Goal: Complete application form

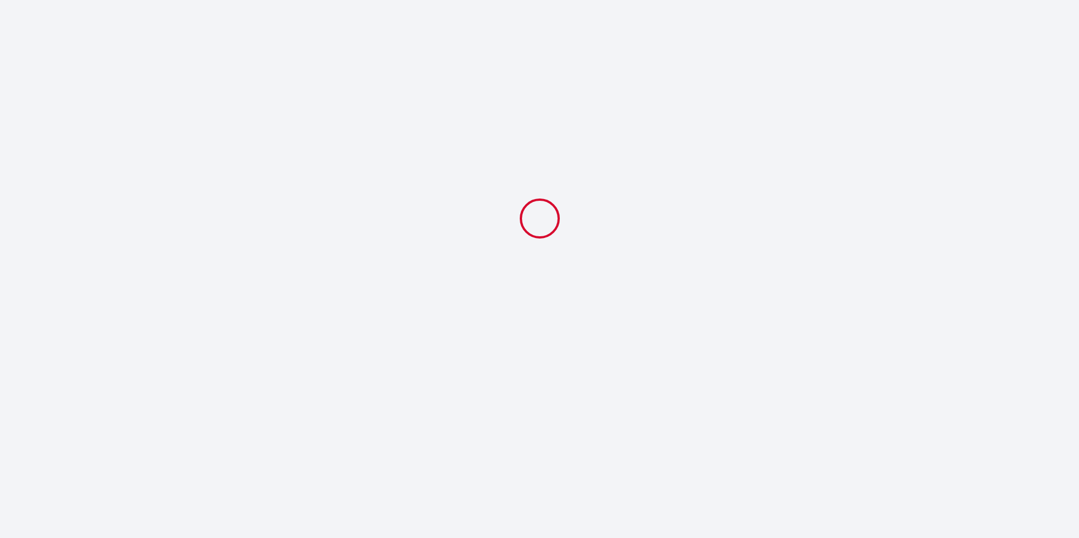
select select
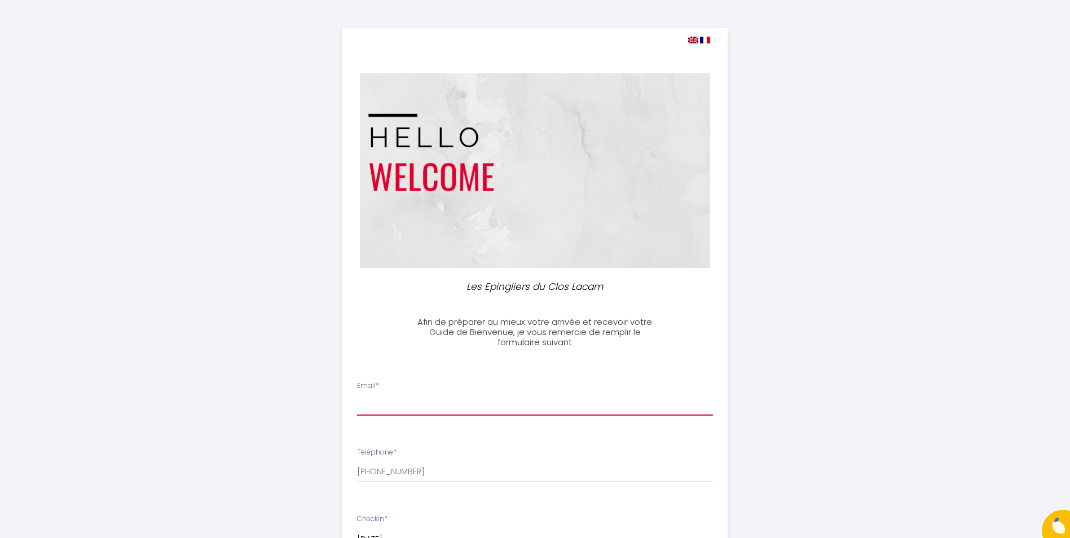
click at [380, 395] on input "Email *" at bounding box center [535, 405] width 356 height 20
type input "[PERSON_NAME][EMAIL_ADDRESS][DOMAIN_NAME]"
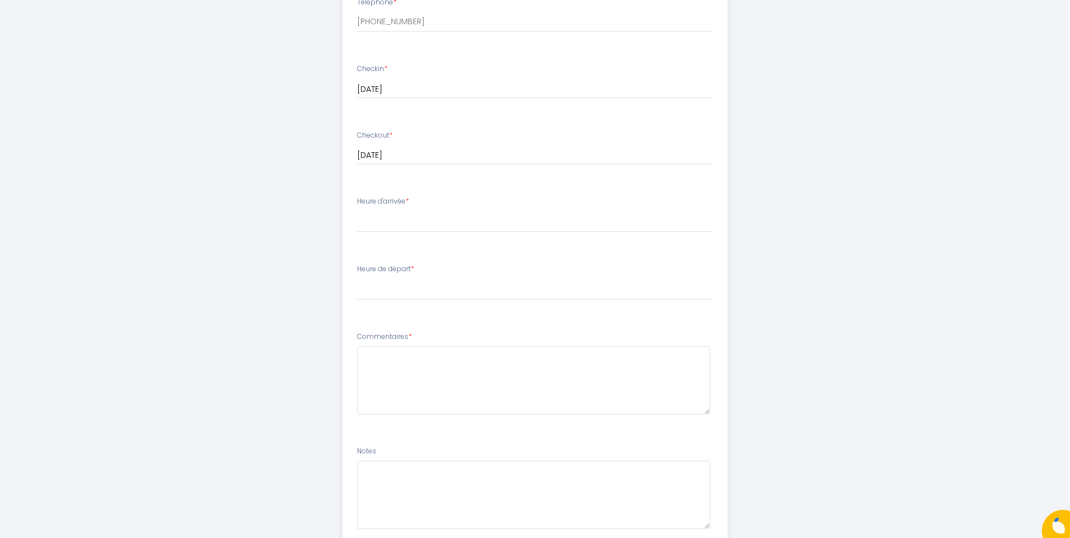
scroll to position [451, 0]
click at [373, 224] on select "16:00 16:30 17:00 17:30 18:00 18:30 19:00 19:30 20:00 20:30 21:00 21:30 22:00 2…" at bounding box center [535, 220] width 356 height 21
select select "17:00"
click at [357, 210] on select "16:00 16:30 17:00 17:30 18:00 18:30 19:00 19:30 20:00 20:30 21:00 21:30 22:00 2…" at bounding box center [535, 220] width 356 height 21
click at [382, 291] on select "00:00 00:30 01:00 01:30 02:00 02:30 03:00 03:30 04:00 04:30 05:00 05:30 06:00 0…" at bounding box center [535, 288] width 356 height 21
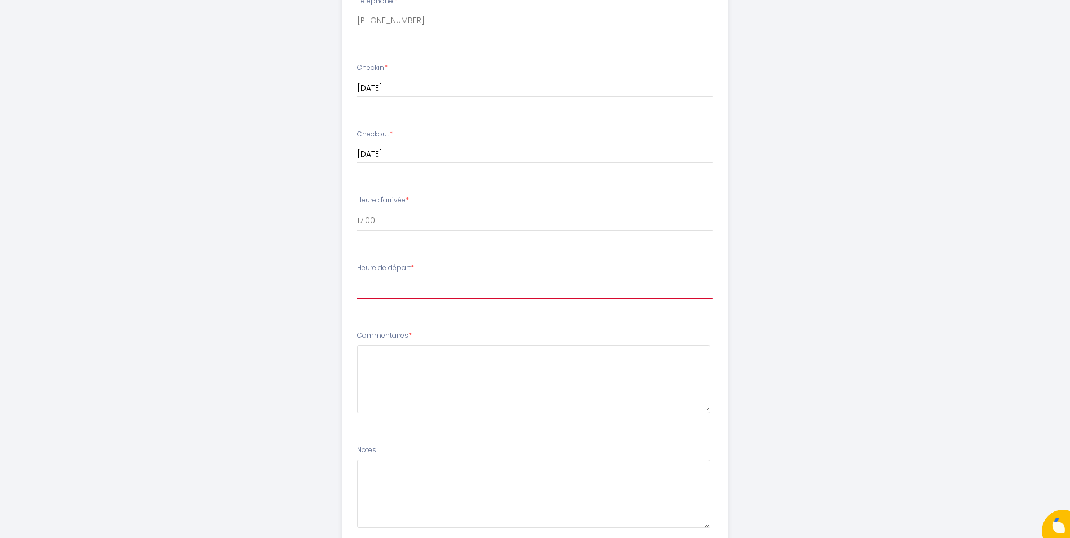
select select "09:30"
click at [357, 278] on select "00:00 00:30 01:00 01:30 02:00 02:30 03:00 03:30 04:00 04:30 05:00 05:30 06:00 0…" at bounding box center [535, 288] width 356 height 21
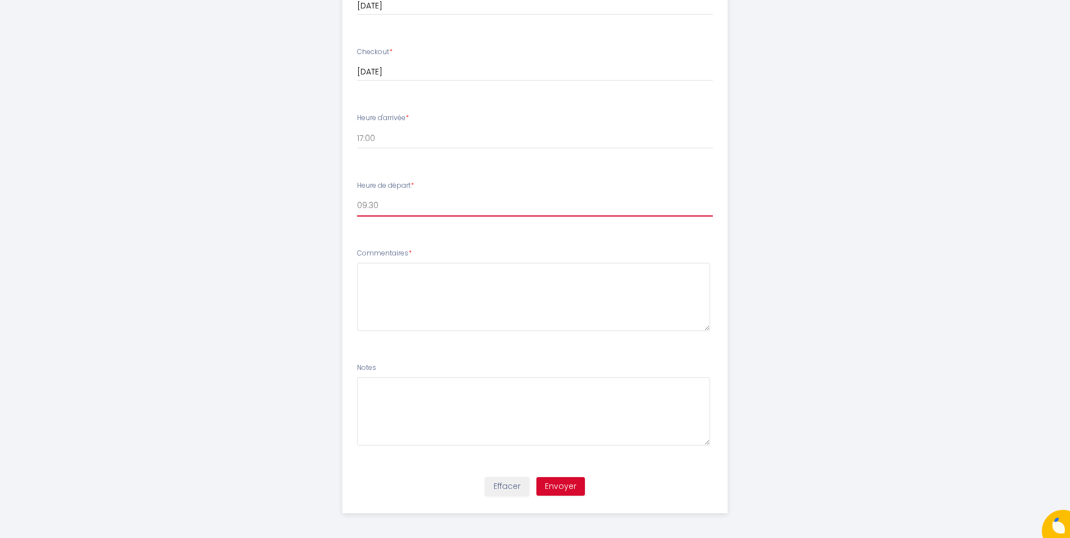
scroll to position [537, 0]
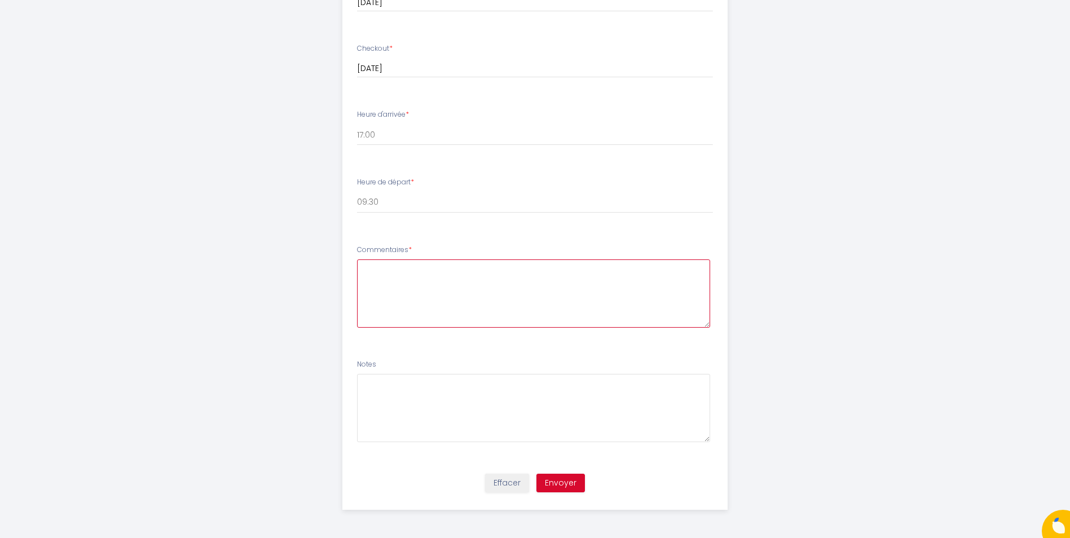
click at [390, 268] on textarea at bounding box center [533, 294] width 353 height 68
click at [538, 269] on textarea "Bonjour Ophélie, nous sommes 3 personnes sans animaux" at bounding box center [533, 294] width 353 height 68
click at [595, 265] on textarea "Bonjour Ophélie, nous sommes 3 personnes sans animaux" at bounding box center [533, 294] width 353 height 68
click at [397, 279] on textarea "Bonjour Ophélie, nous sommes 3 personnes sans animaux. Nous aurons besoin des 3…" at bounding box center [533, 294] width 353 height 68
click at [491, 278] on textarea "Bonjour Ophélie, nous sommes 3 personnes sans animaux. Nous aurons besoin des 3…" at bounding box center [533, 294] width 353 height 68
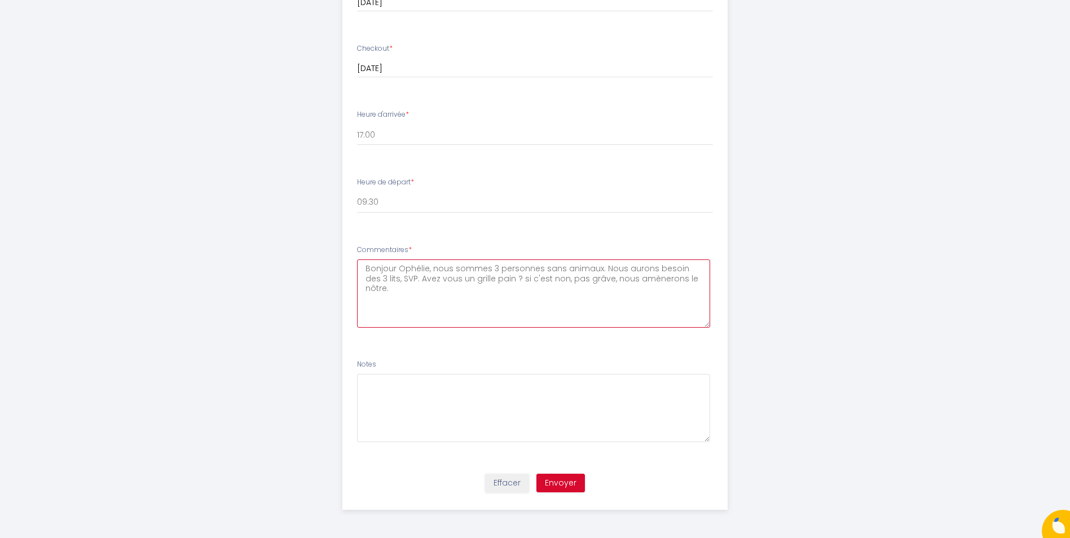
click at [578, 276] on textarea "Bonjour Ophélie, nous sommes 3 personnes sans animaux. Nous aurons besoin des 3…" at bounding box center [533, 294] width 353 height 68
click at [573, 283] on textarea "Bonjour Ophélie, nous sommes 3 personnes sans animaux. Nous aurons besoin des 3…" at bounding box center [533, 294] width 353 height 68
click at [536, 269] on textarea "Bonjour Ophélie, nous sommes 3 personnes sans animaux. Nous aurons besoin des 3…" at bounding box center [533, 294] width 353 height 68
click at [470, 291] on textarea "Bonjour Ophélie, nous sommes 3 personnes (des randonneurs) sans animaux. Nous a…" at bounding box center [533, 294] width 353 height 68
click at [409, 299] on textarea "Bonjour Ophélie, nous sommes 3 personnes (des randonneurs) sans animaux. Nous a…" at bounding box center [533, 294] width 353 height 68
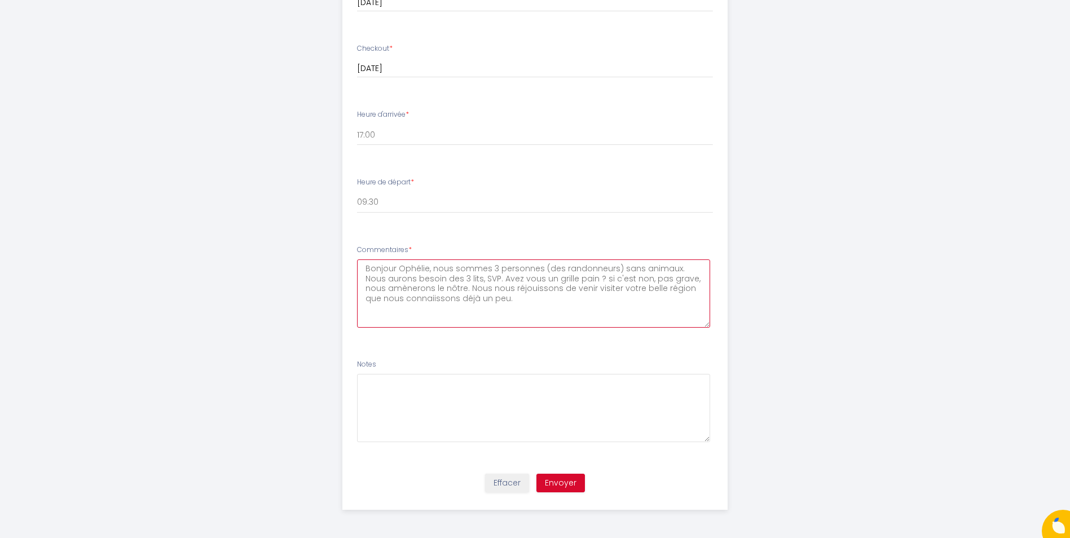
click at [394, 300] on textarea "Bonjour Ophélie, nous sommes 3 personnes (des randonneurs) sans animaux. Nous a…" at bounding box center [533, 294] width 353 height 68
click at [478, 298] on textarea "Bonjour Ophélie, nous sommes 3 personnes (des randonneurs) sans animaux. Nous a…" at bounding box center [533, 294] width 353 height 68
type textarea "Bonjour Ophélie, nous sommes 3 personnes (des randonneurs) sans animaux. Nous a…"
click at [560, 481] on button "Envoyer" at bounding box center [560, 483] width 49 height 19
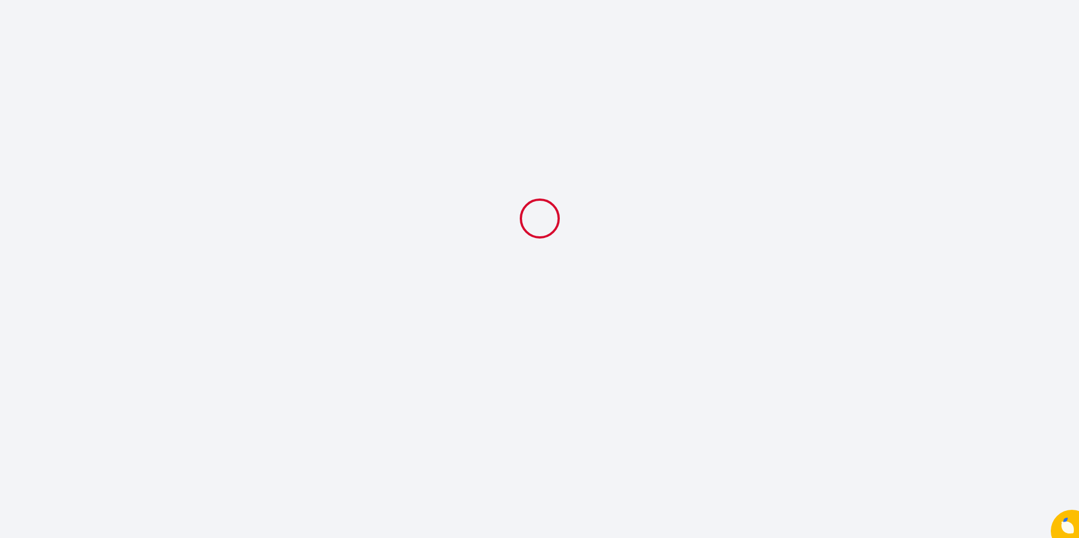
select select "17:00"
select select "09:30"
